Goal: Transaction & Acquisition: Purchase product/service

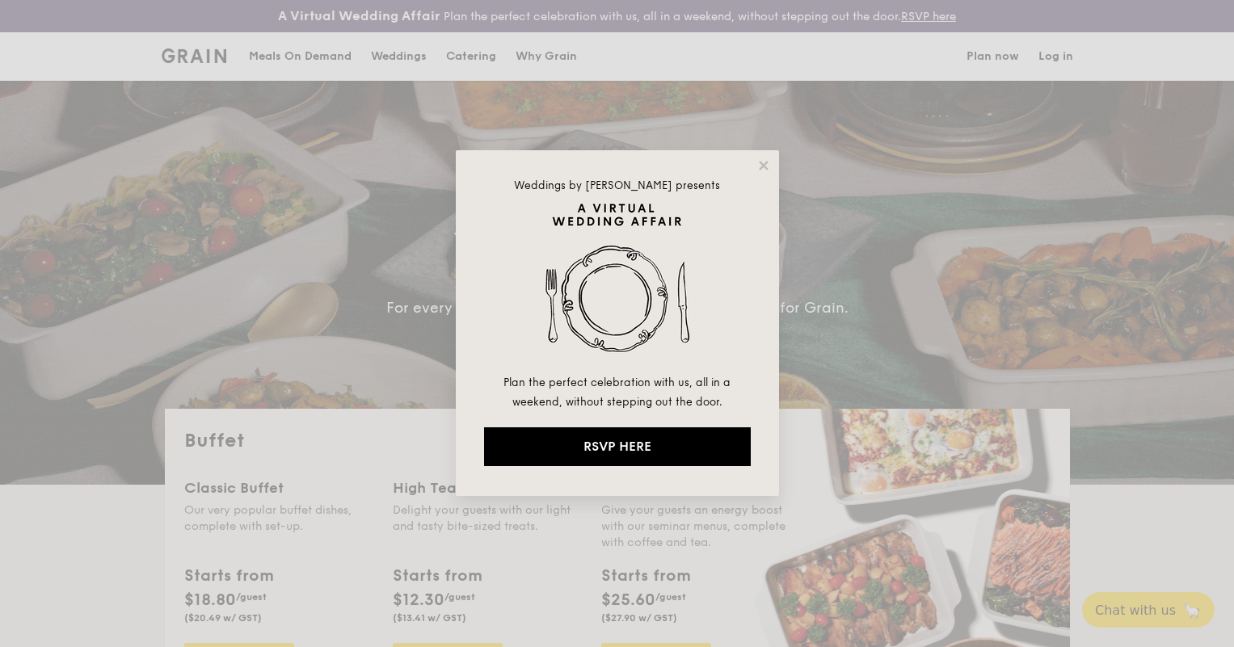
select select
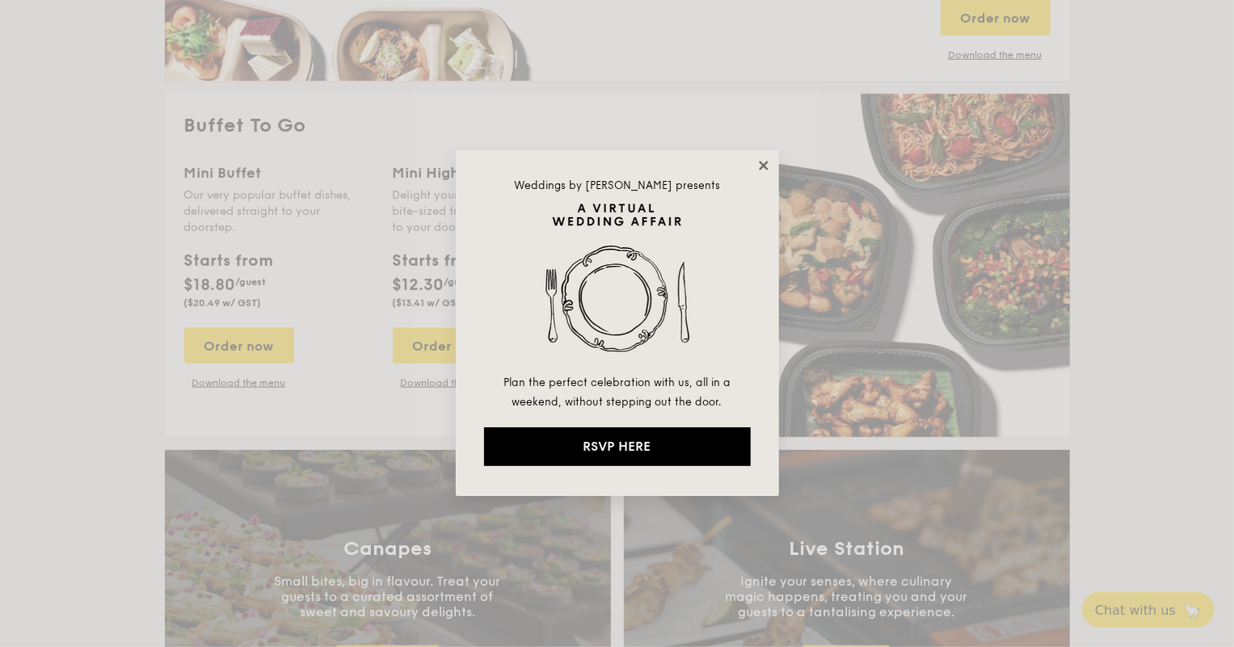
click at [758, 168] on icon at bounding box center [763, 165] width 15 height 15
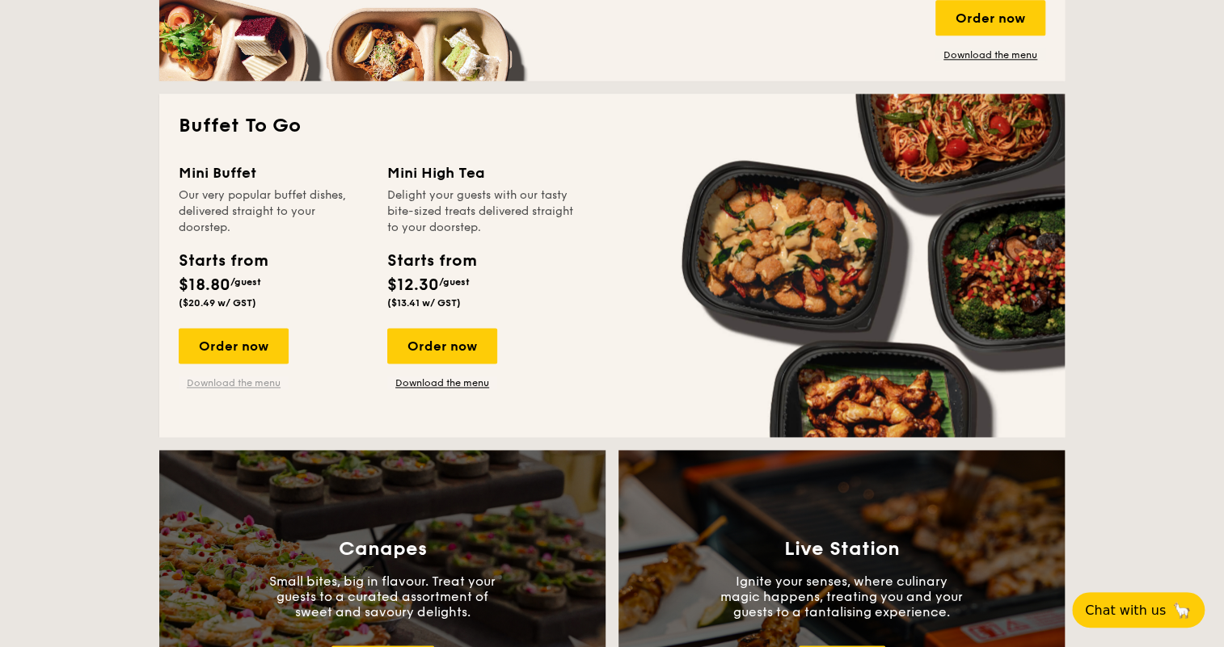
click at [197, 381] on link "Download the menu" at bounding box center [234, 383] width 110 height 13
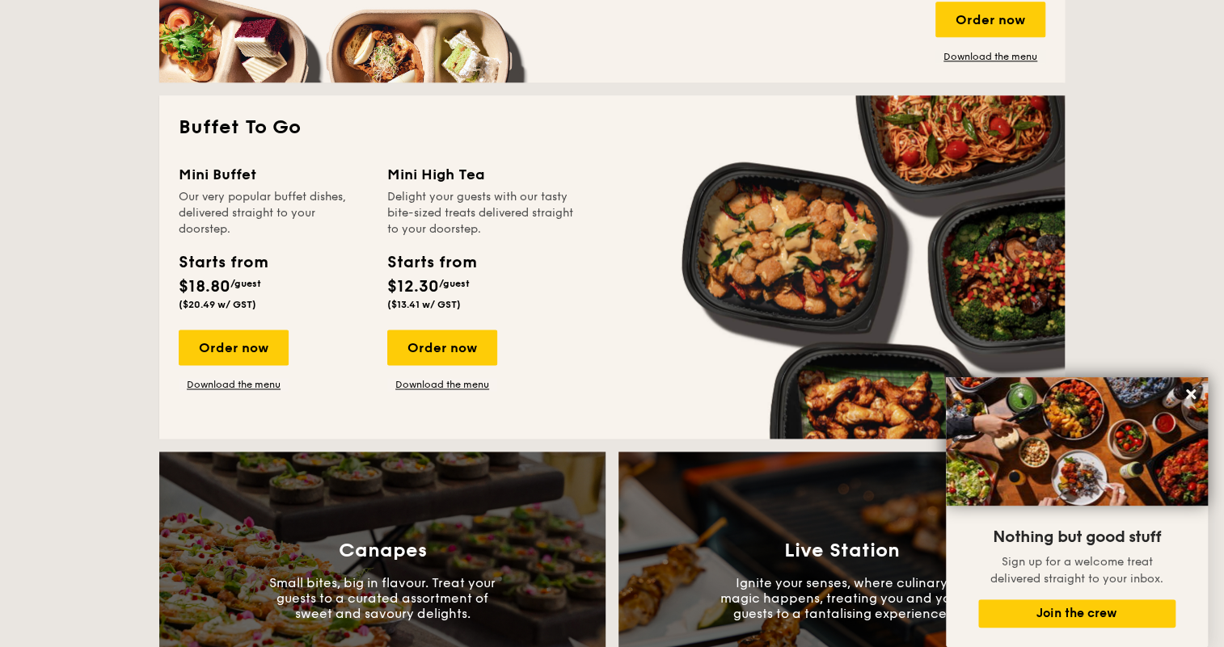
scroll to position [1028, 0]
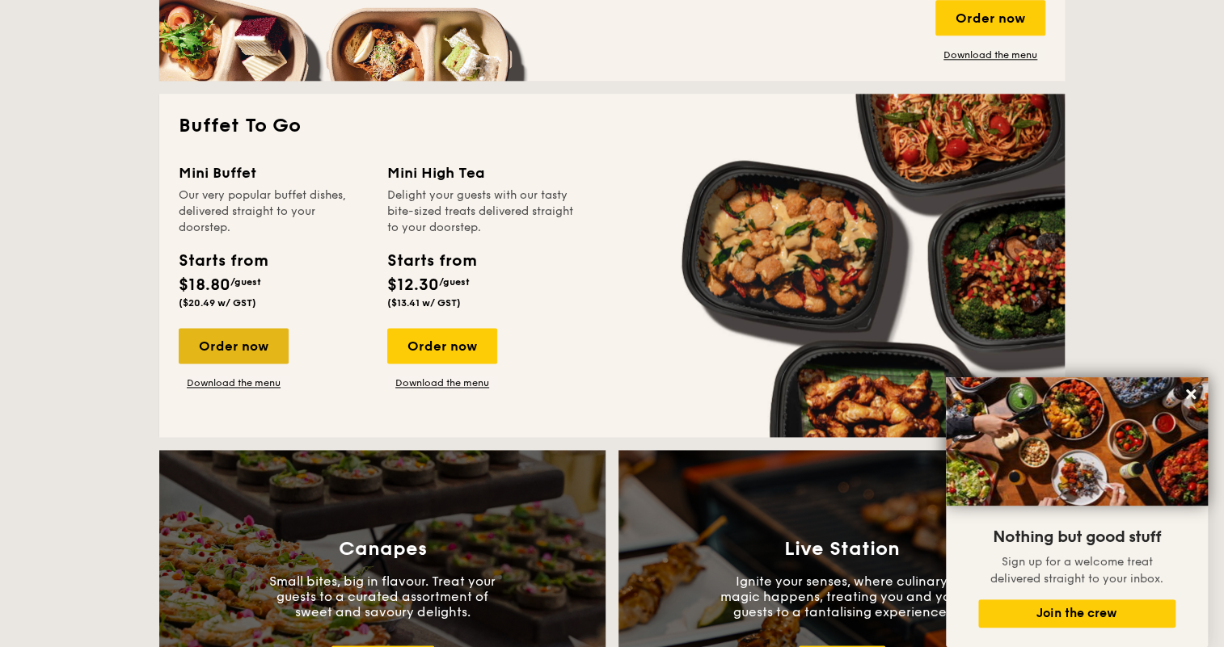
click at [252, 356] on div "Order now" at bounding box center [234, 346] width 110 height 36
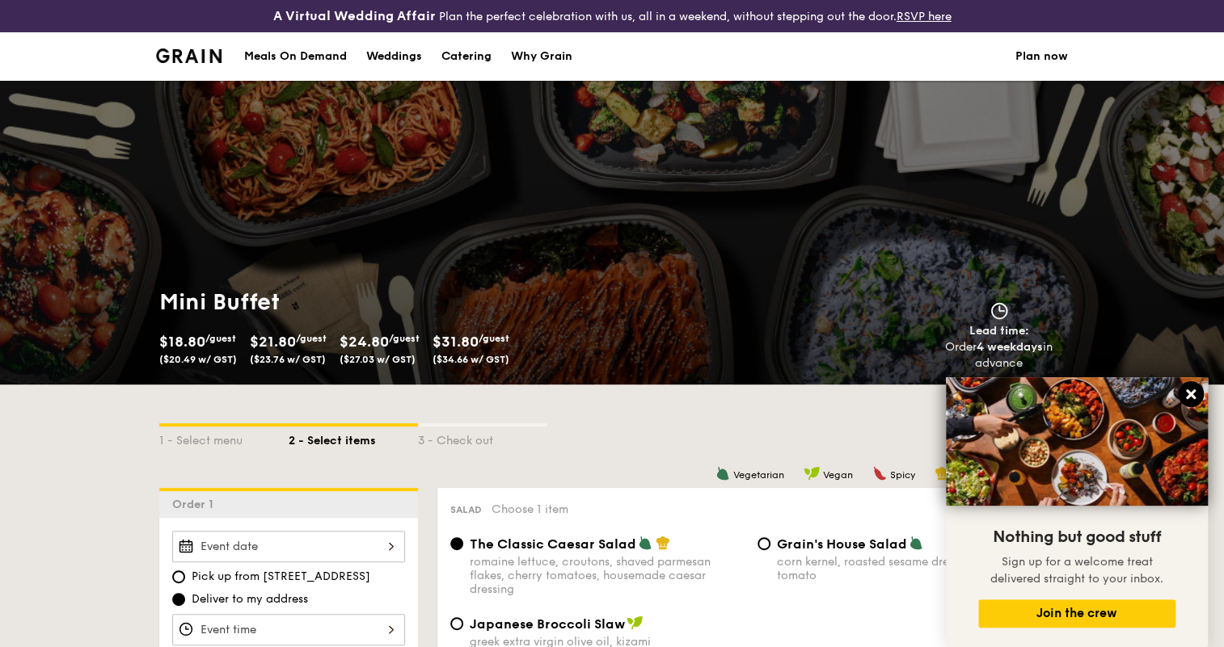
click at [1190, 395] on icon at bounding box center [1191, 395] width 10 height 10
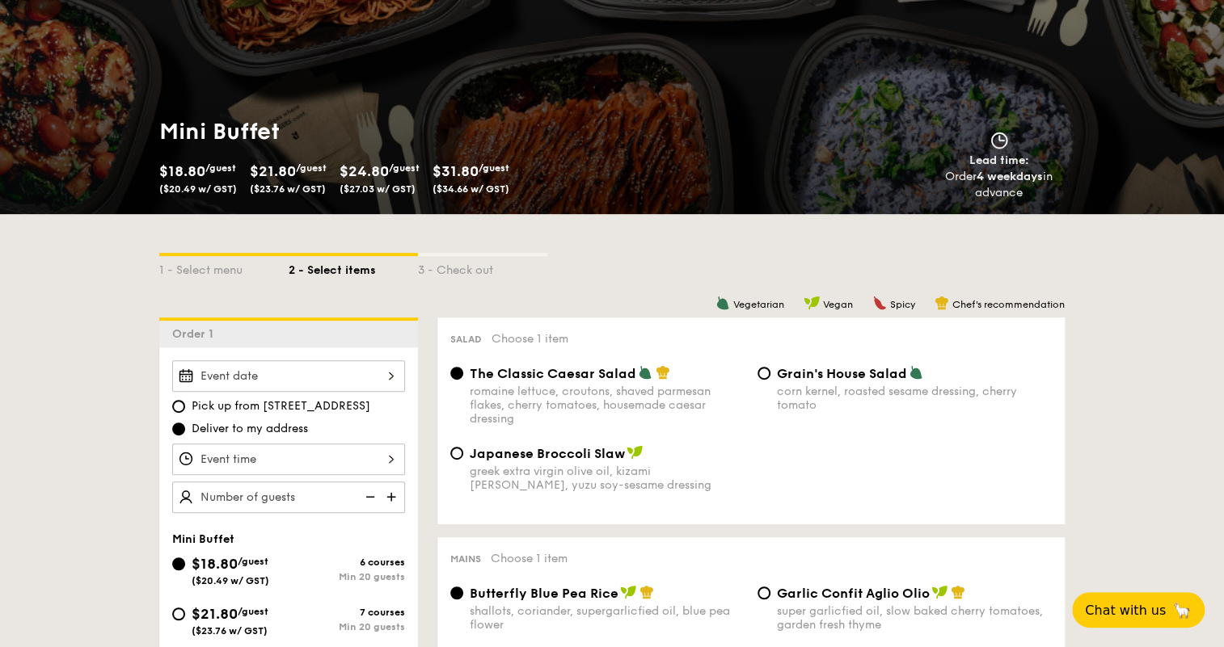
scroll to position [220, 0]
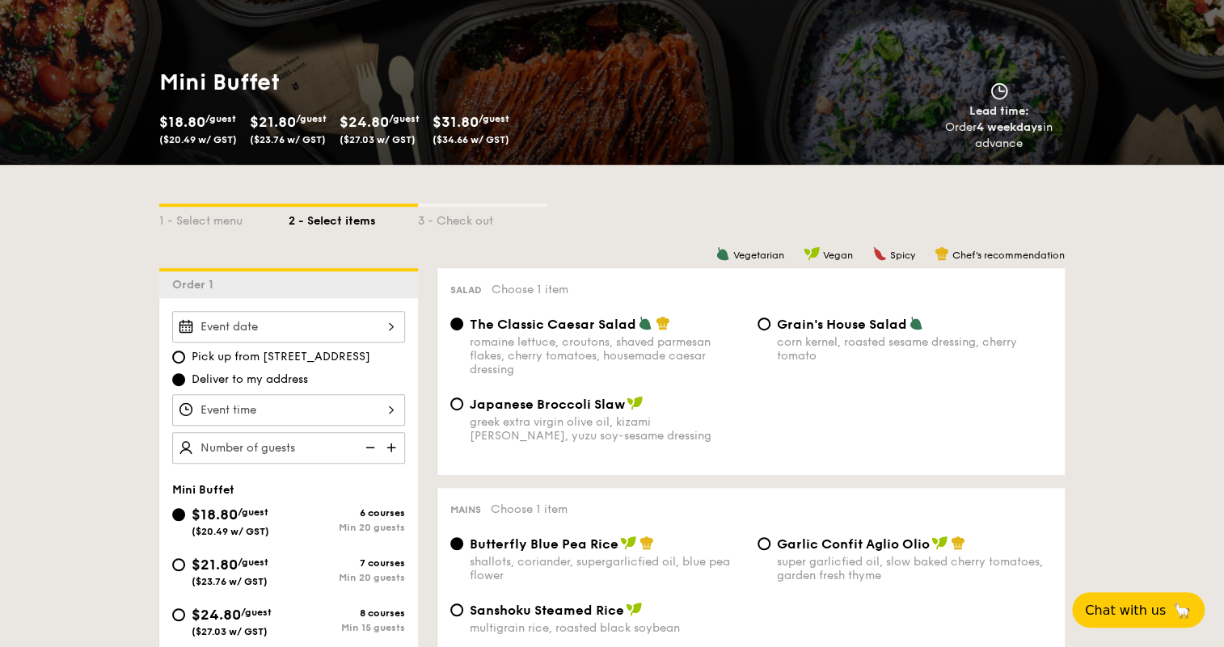
click at [380, 326] on div at bounding box center [288, 327] width 233 height 32
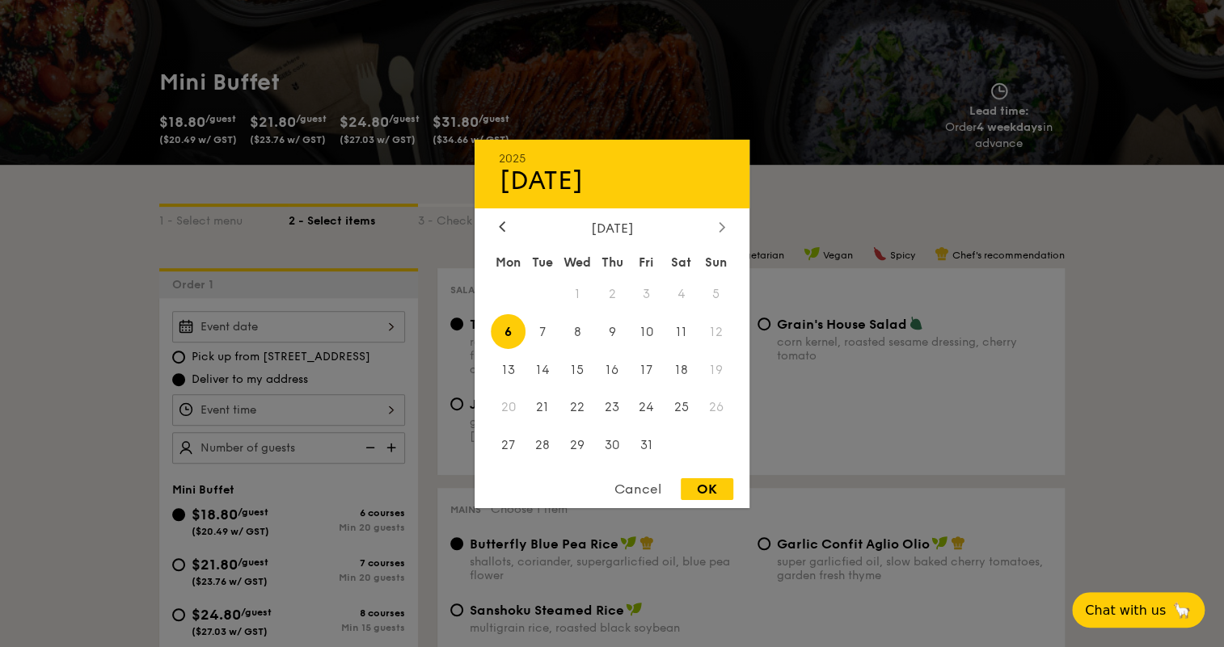
click at [726, 230] on div at bounding box center [721, 227] width 15 height 15
click at [614, 369] on span "18" at bounding box center [612, 369] width 35 height 35
click at [702, 488] on div "OK" at bounding box center [707, 489] width 53 height 22
type input "[DATE]"
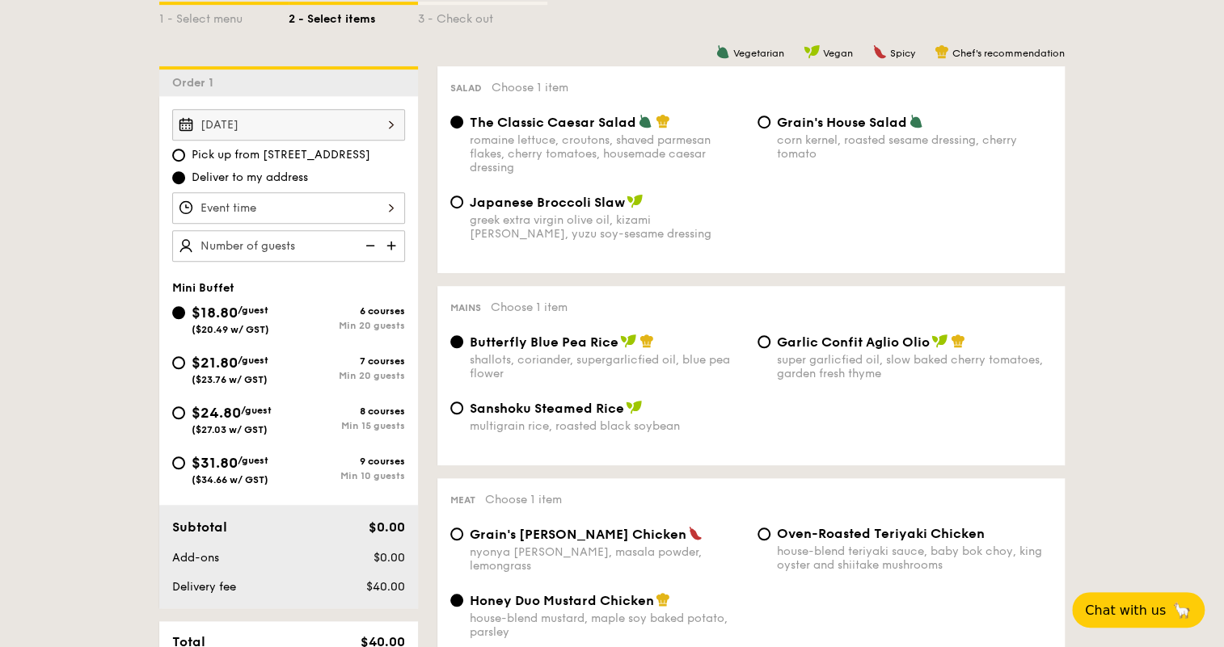
scroll to position [440, 0]
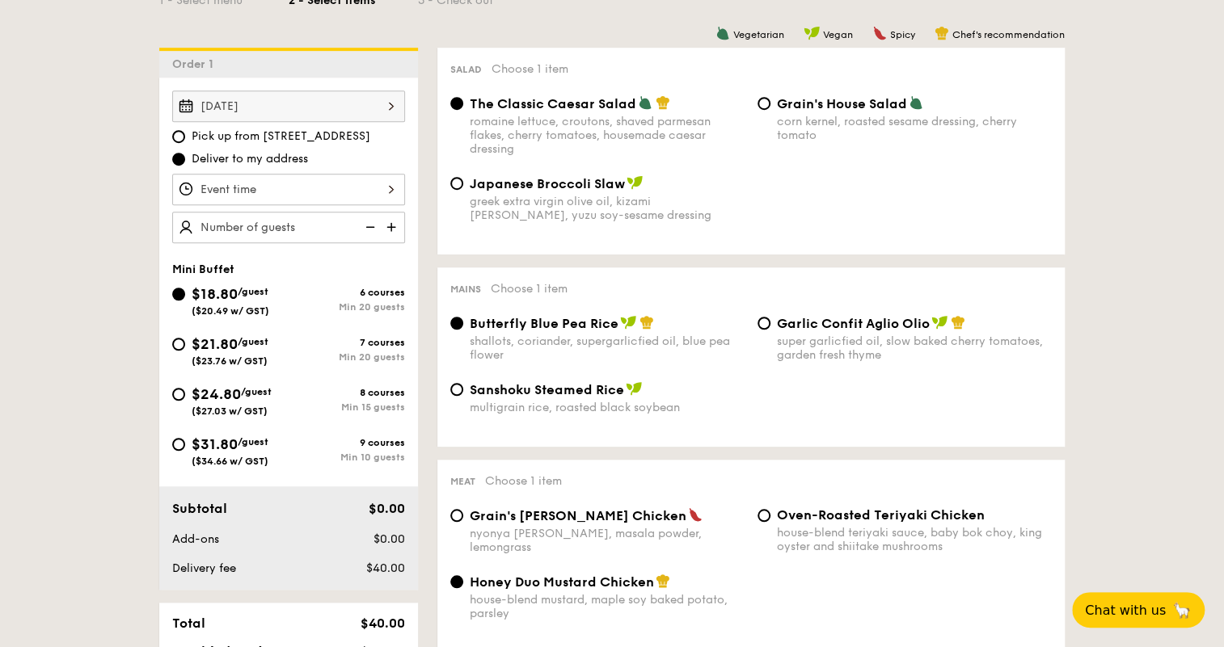
click at [213, 394] on span "$24.80" at bounding box center [216, 395] width 49 height 18
click at [185, 394] on input "$24.80 /guest ($27.03 w/ GST) 8 courses Min 15 guests" at bounding box center [178, 394] width 13 height 13
radio input "true"
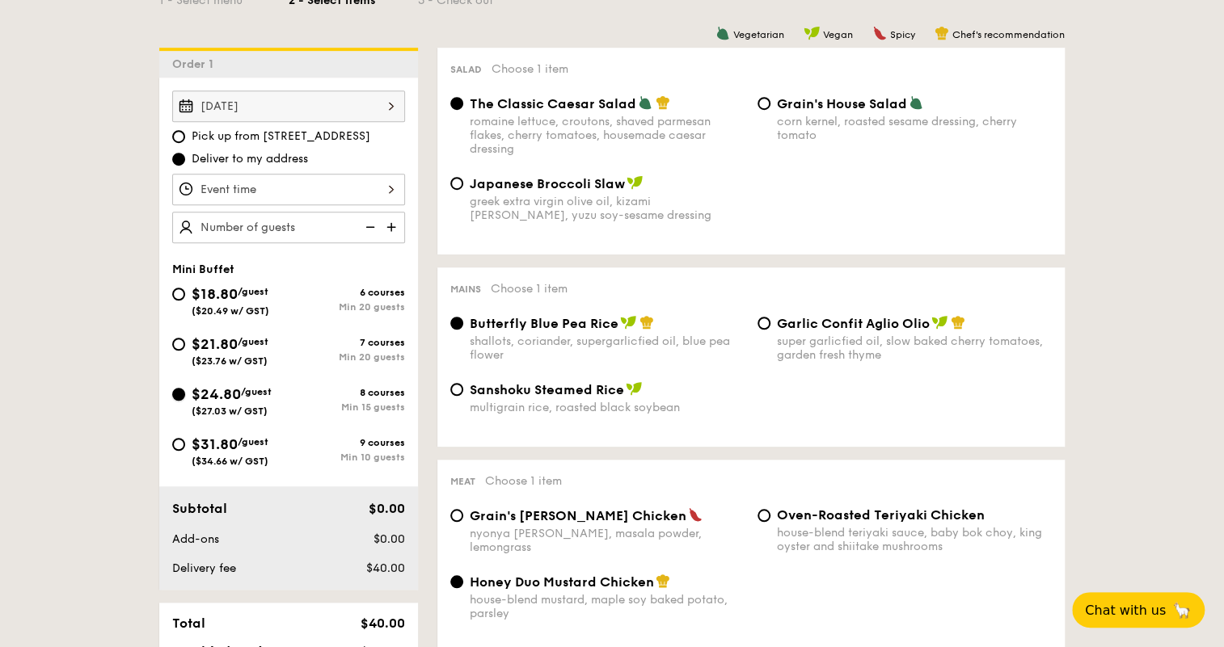
radio input "false"
radio input "true"
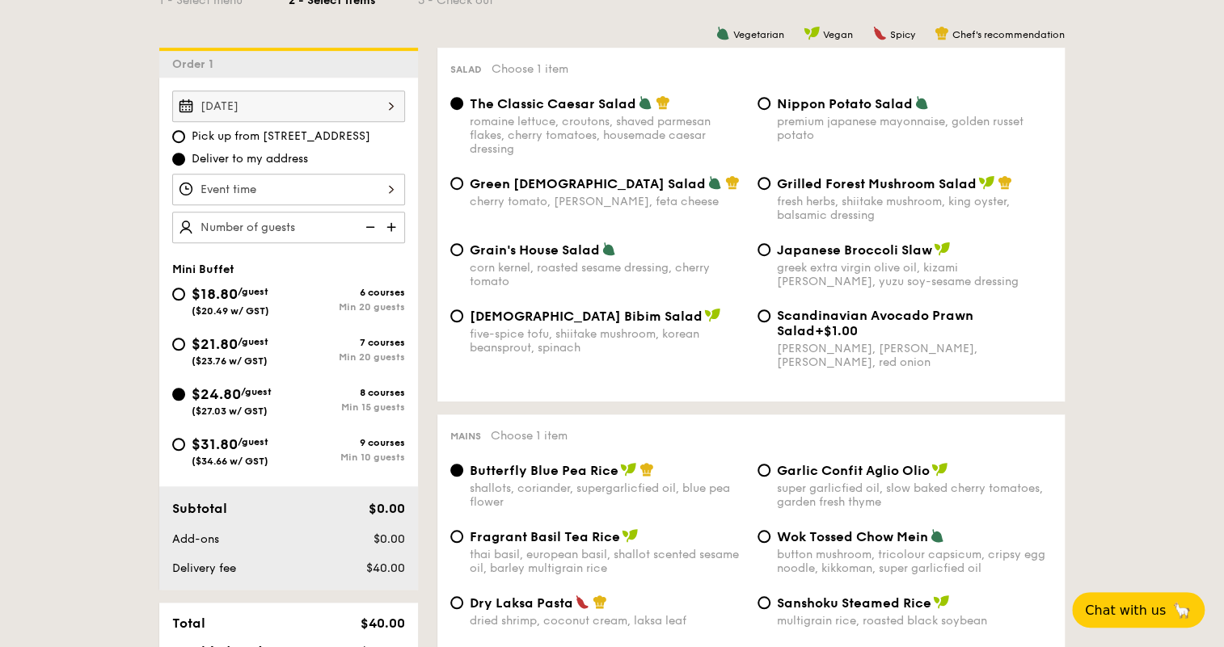
click at [390, 222] on img at bounding box center [393, 227] width 24 height 31
click at [371, 223] on img at bounding box center [368, 227] width 24 height 31
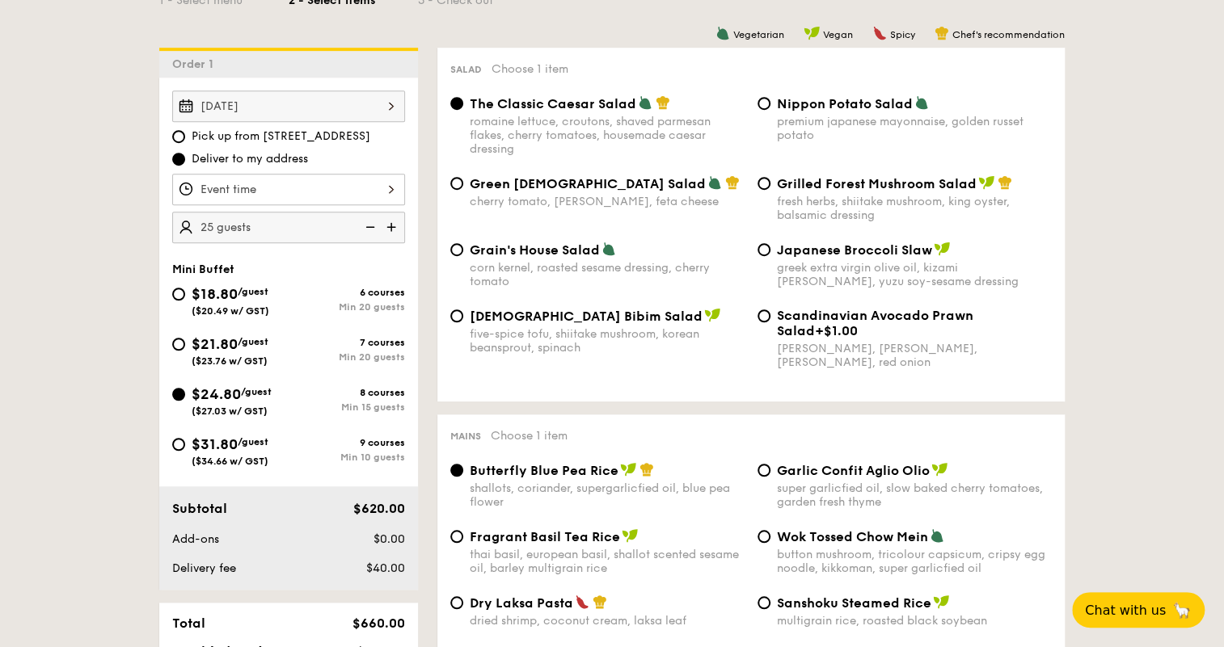
click at [371, 223] on img at bounding box center [368, 227] width 24 height 31
type input "15 guests"
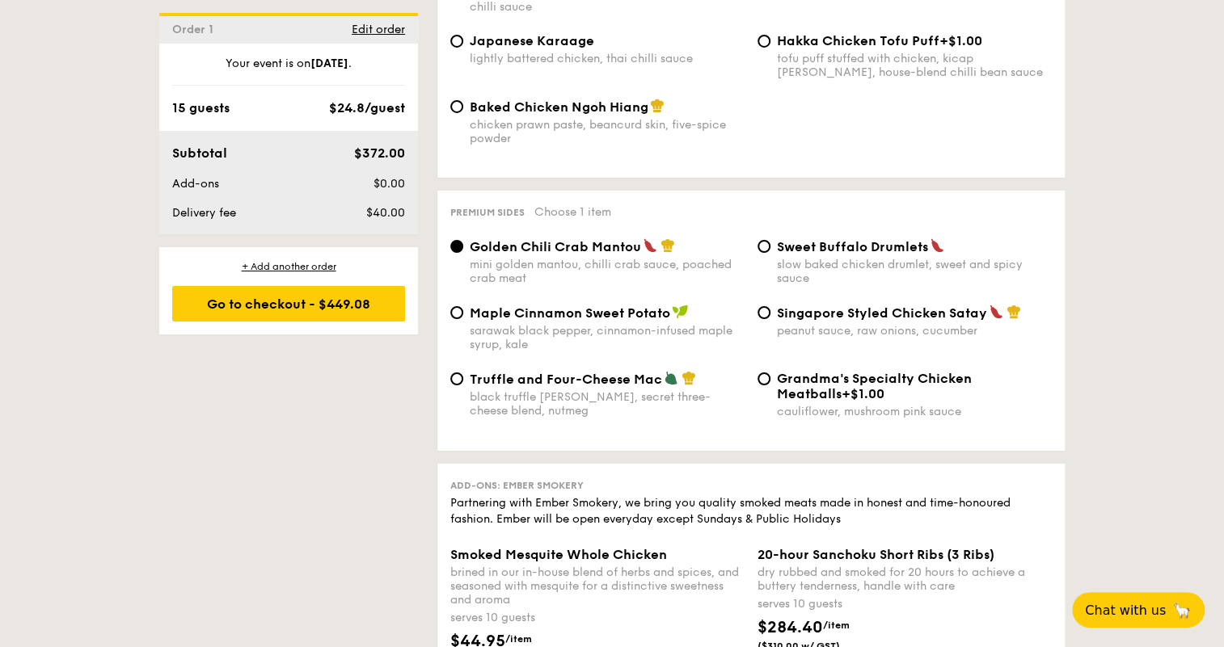
scroll to position [3306, 0]
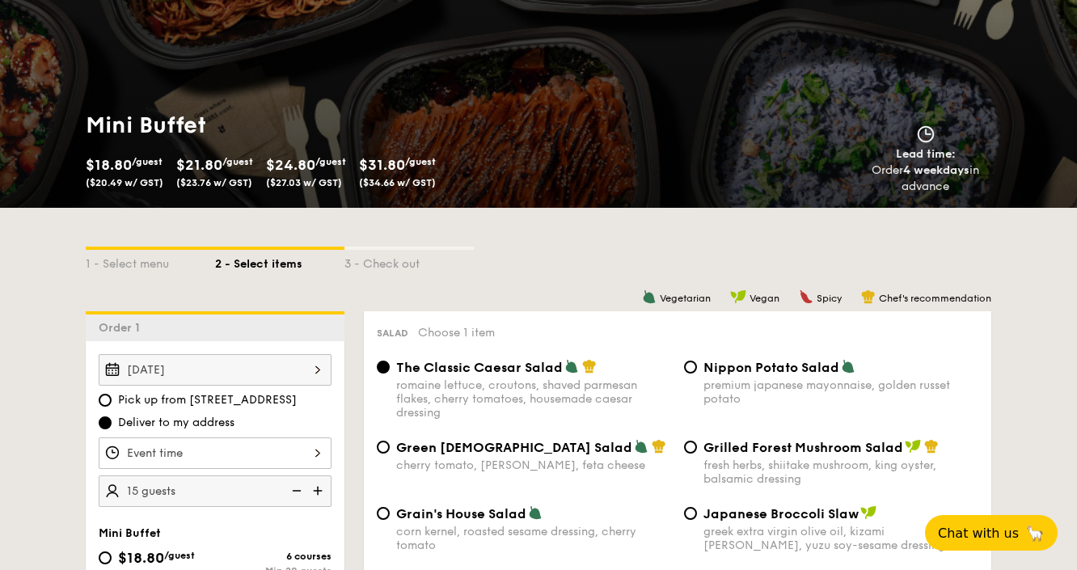
scroll to position [0, 0]
